Goal: Check status: Check status

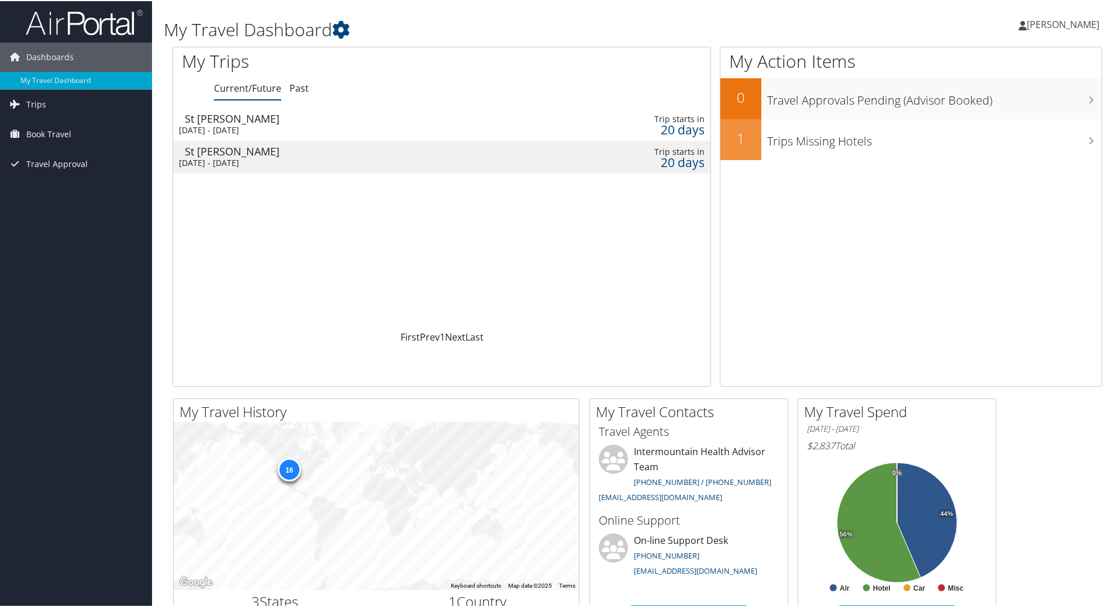
click at [276, 130] on div "Tue 30 Sep 2025 - Fri 3 Oct 2025" at bounding box center [341, 129] width 325 height 11
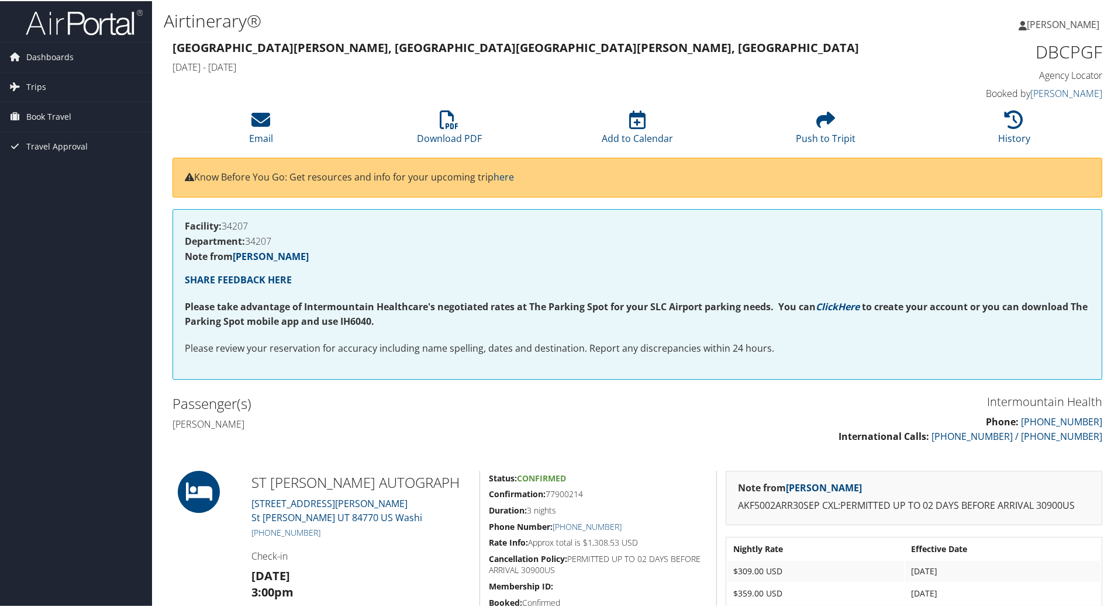
drag, startPoint x: 0, startPoint y: 0, endPoint x: 83, endPoint y: 345, distance: 355.3
click at [84, 345] on div "Dashboards My Travel Dashboard Trips Current/Future Trips Past Trips Trips Miss…" at bounding box center [561, 509] width 1122 height 1019
click at [44, 80] on span "Trips" at bounding box center [36, 85] width 20 height 29
click at [45, 108] on link "Current/Future Trips" at bounding box center [76, 110] width 152 height 18
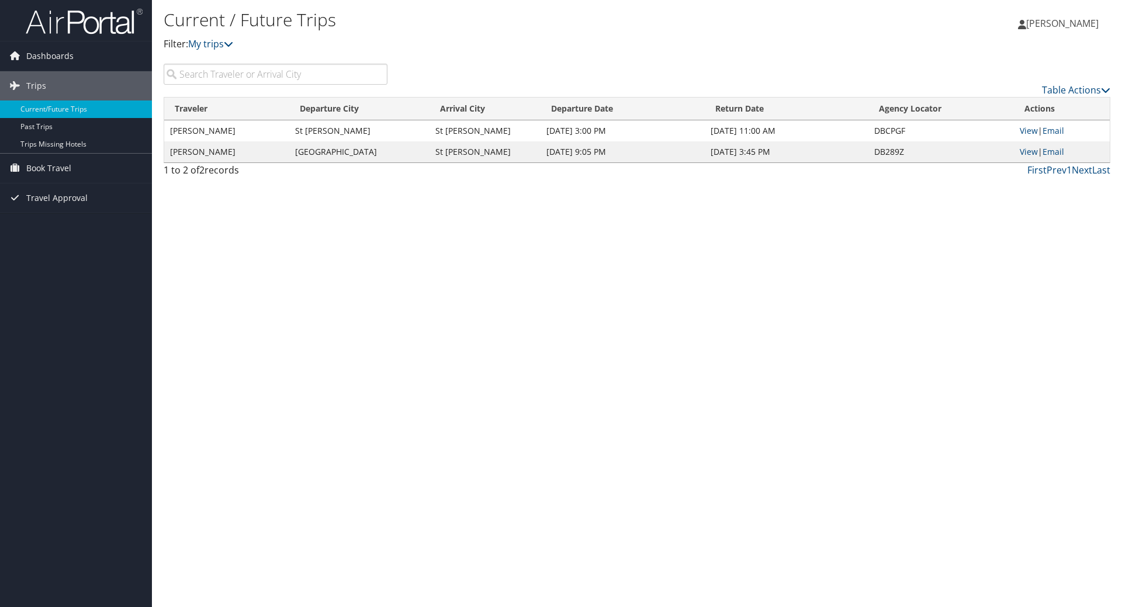
click at [1071, 83] on div "Table Actions" at bounding box center [758, 90] width 706 height 14
click at [1071, 88] on link "Table Actions" at bounding box center [1076, 90] width 68 height 13
click at [1005, 59] on div at bounding box center [561, 303] width 1122 height 607
click at [1032, 131] on link "View" at bounding box center [1029, 130] width 18 height 11
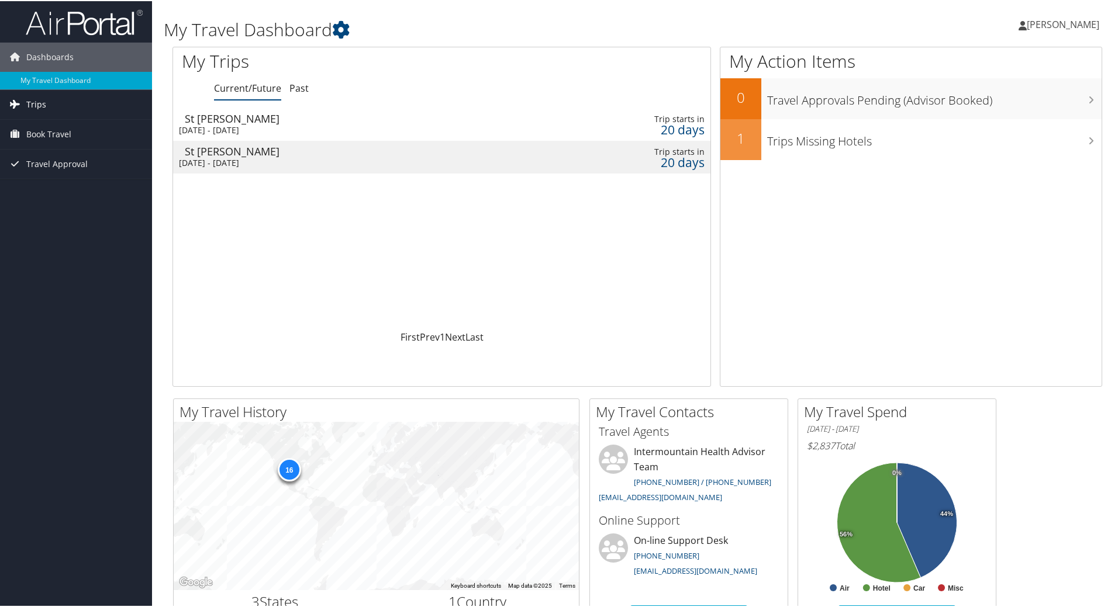
click at [43, 99] on span "Trips" at bounding box center [36, 103] width 20 height 29
click at [51, 129] on link "Current/Future Trips" at bounding box center [76, 127] width 152 height 18
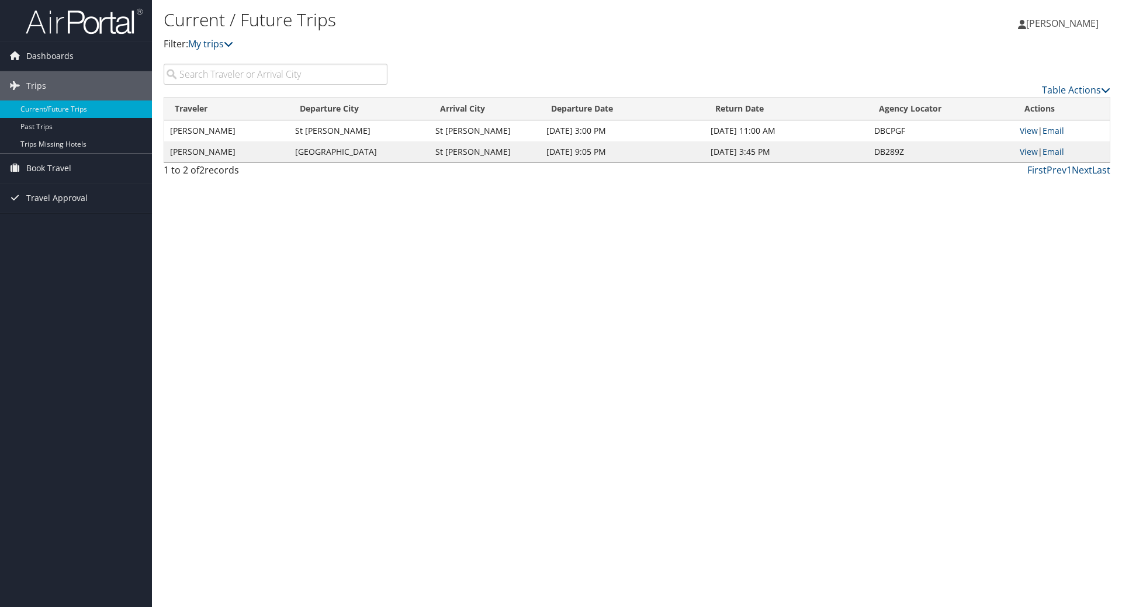
click at [272, 131] on td "[PERSON_NAME]" at bounding box center [226, 130] width 125 height 21
click at [1031, 127] on link "View" at bounding box center [1029, 130] width 18 height 11
click at [1034, 154] on link "View" at bounding box center [1029, 151] width 18 height 11
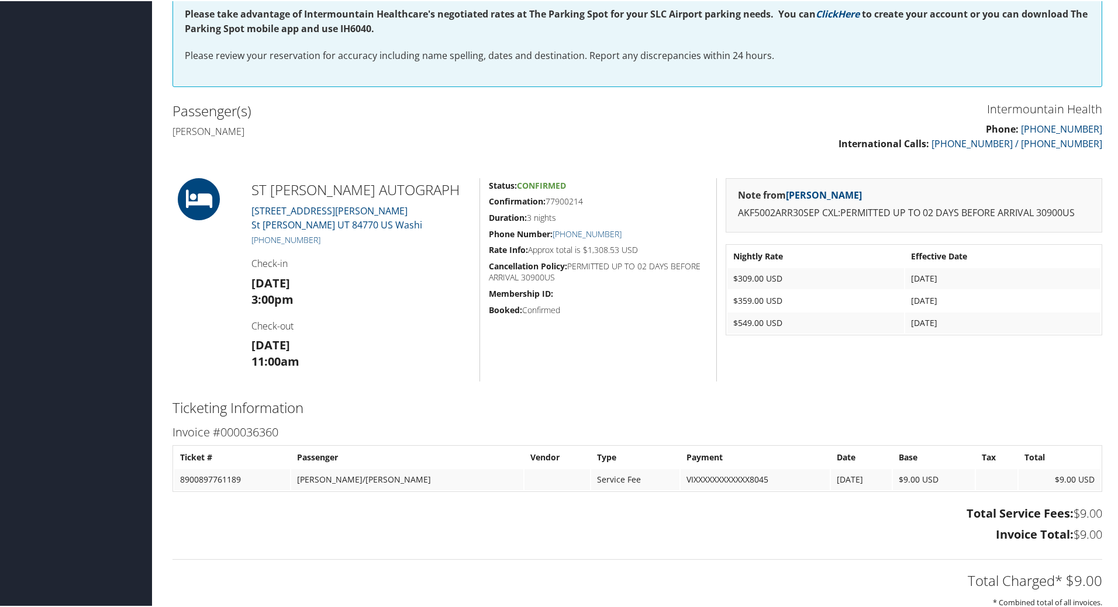
scroll to position [351, 0]
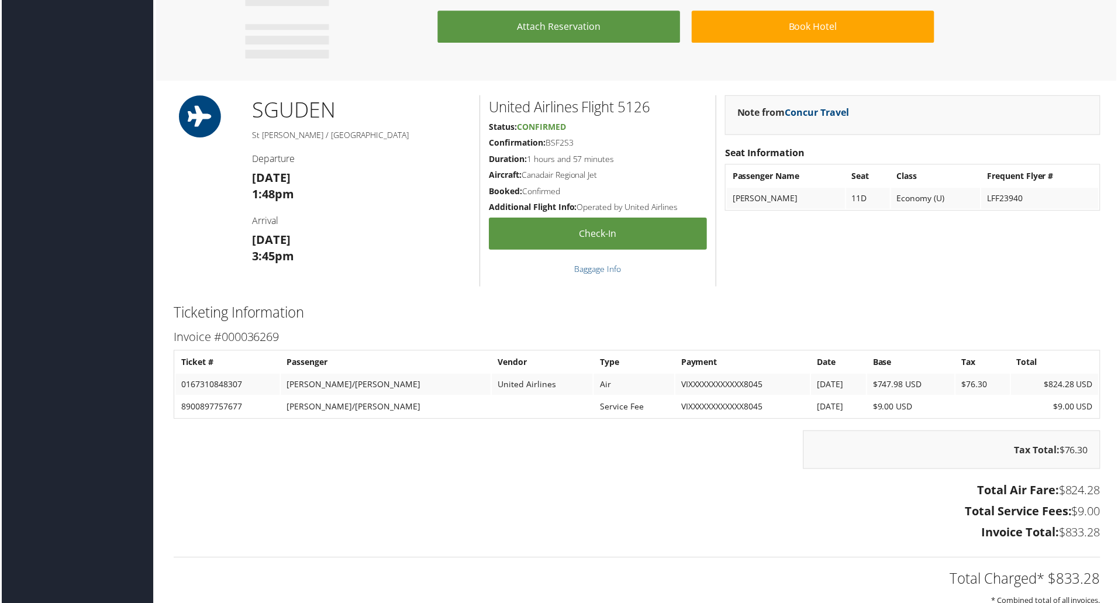
scroll to position [818, 0]
